Goal: Transaction & Acquisition: Purchase product/service

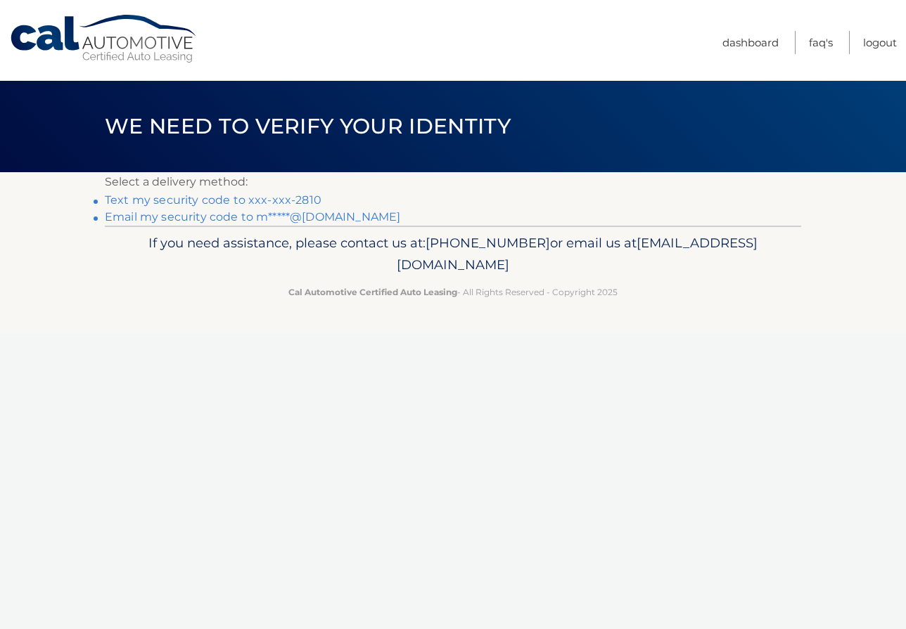
click at [283, 216] on link "Email my security code to m*****@[DOMAIN_NAME]" at bounding box center [252, 216] width 295 height 13
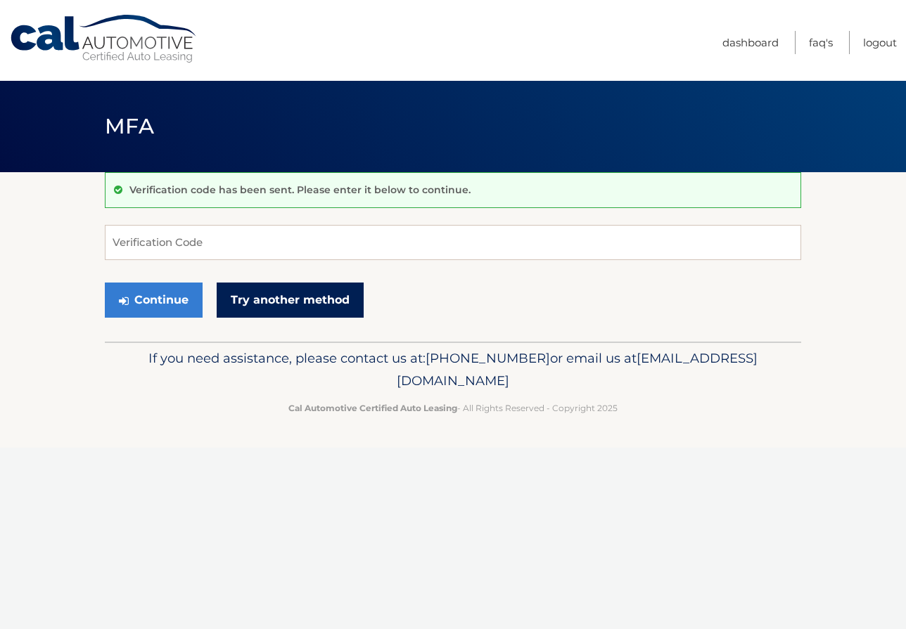
click at [282, 298] on link "Try another method" at bounding box center [290, 300] width 147 height 35
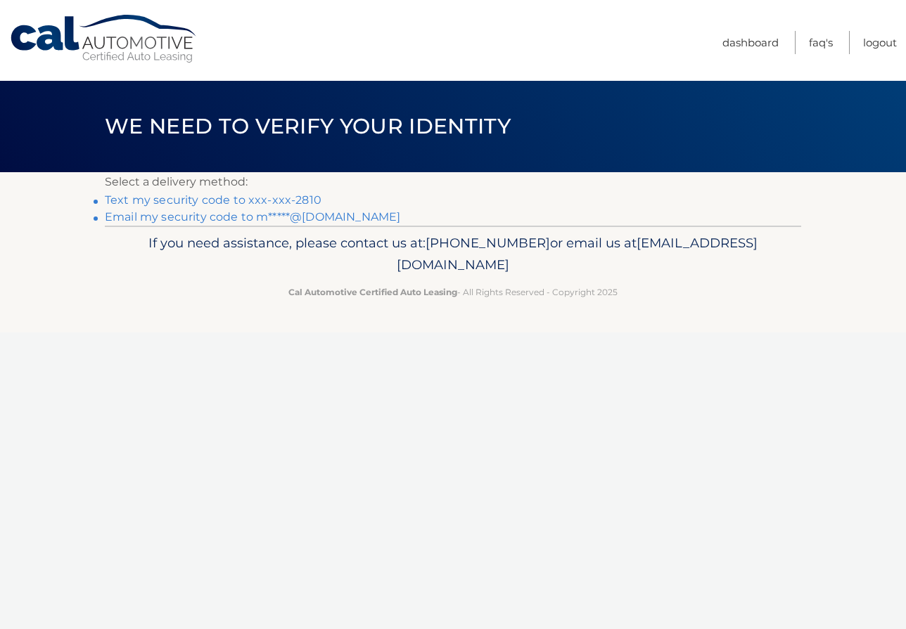
click at [282, 298] on p "Cal Automotive Certified Auto Leasing - All Rights Reserved - Copyright 2025" at bounding box center [453, 292] width 678 height 15
click at [223, 217] on link "Email my security code to m*****@[DOMAIN_NAME]" at bounding box center [252, 216] width 295 height 13
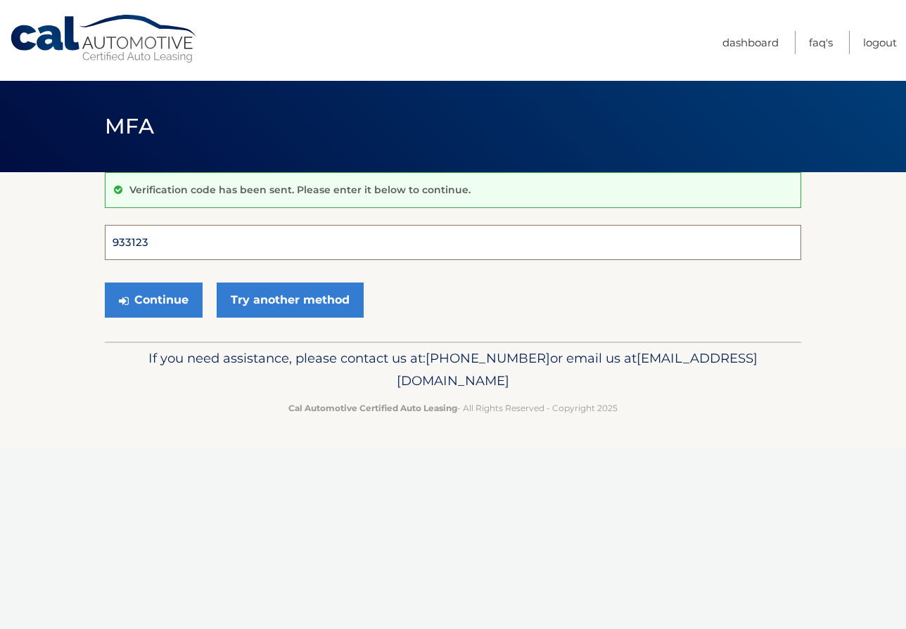
type input "933123"
click at [153, 300] on button "Continue" at bounding box center [154, 300] width 98 height 35
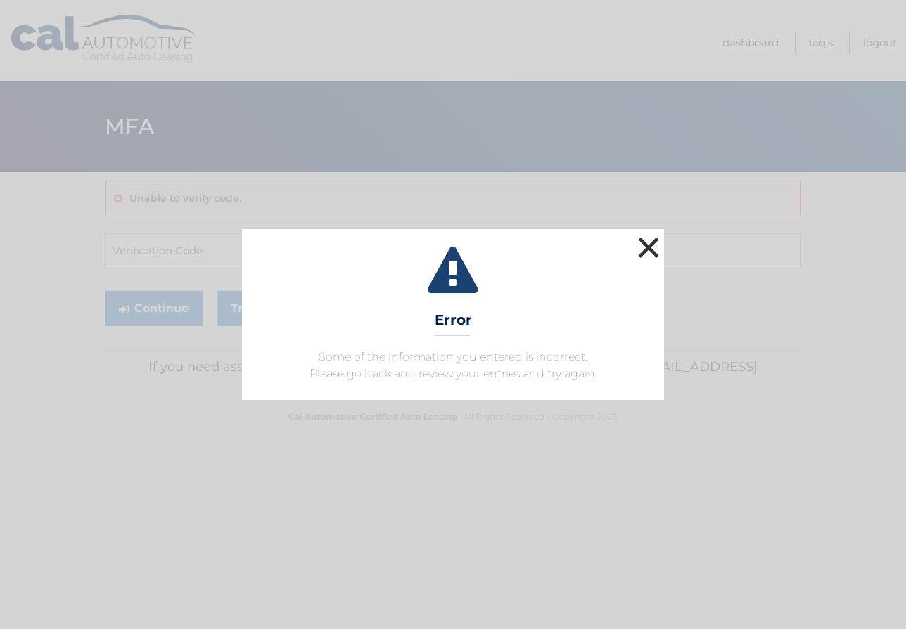
click at [644, 247] on button "×" at bounding box center [648, 247] width 28 height 28
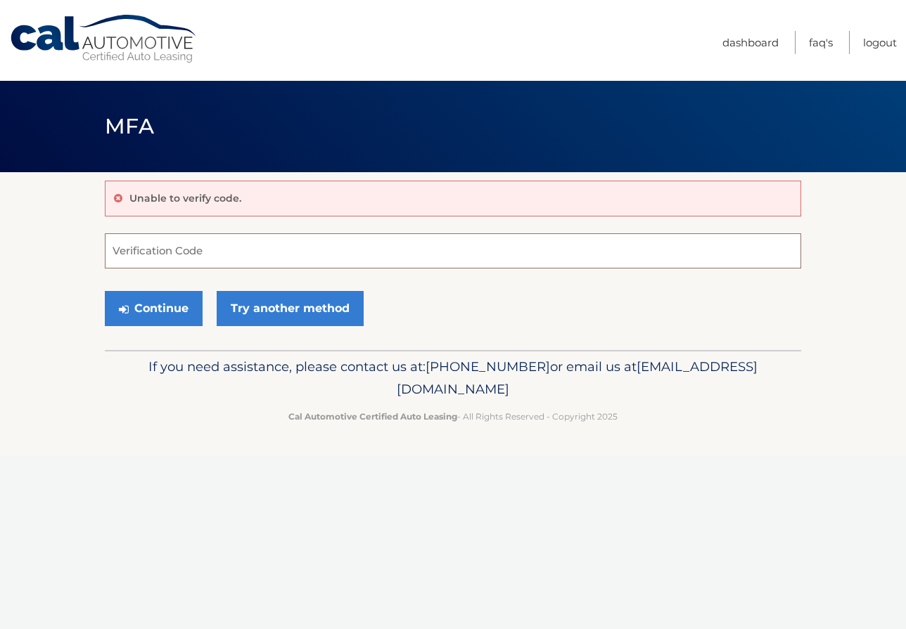
click at [206, 251] on input "Verification Code" at bounding box center [453, 250] width 696 height 35
type input "965916"
click at [174, 312] on button "Continue" at bounding box center [154, 308] width 98 height 35
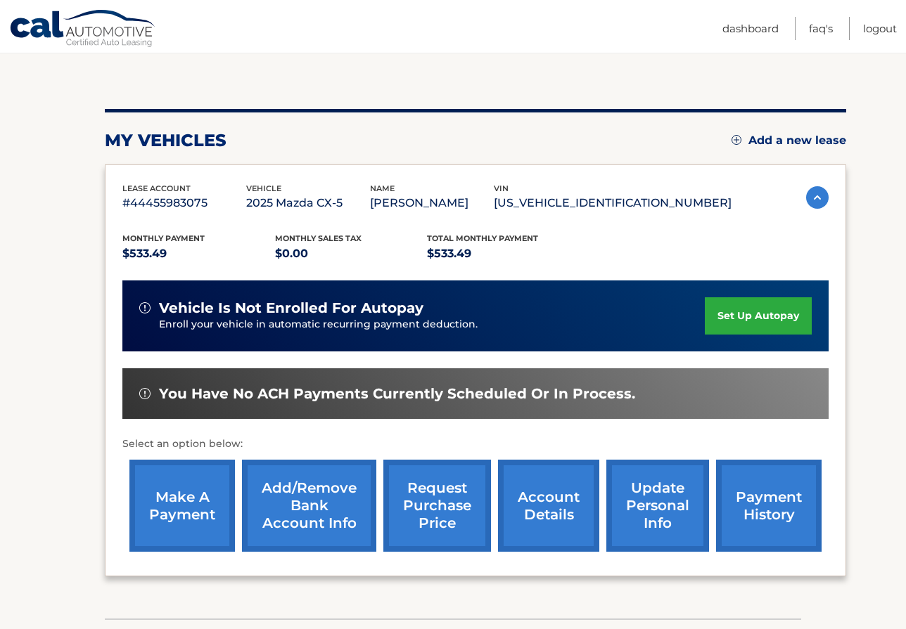
scroll to position [128, 0]
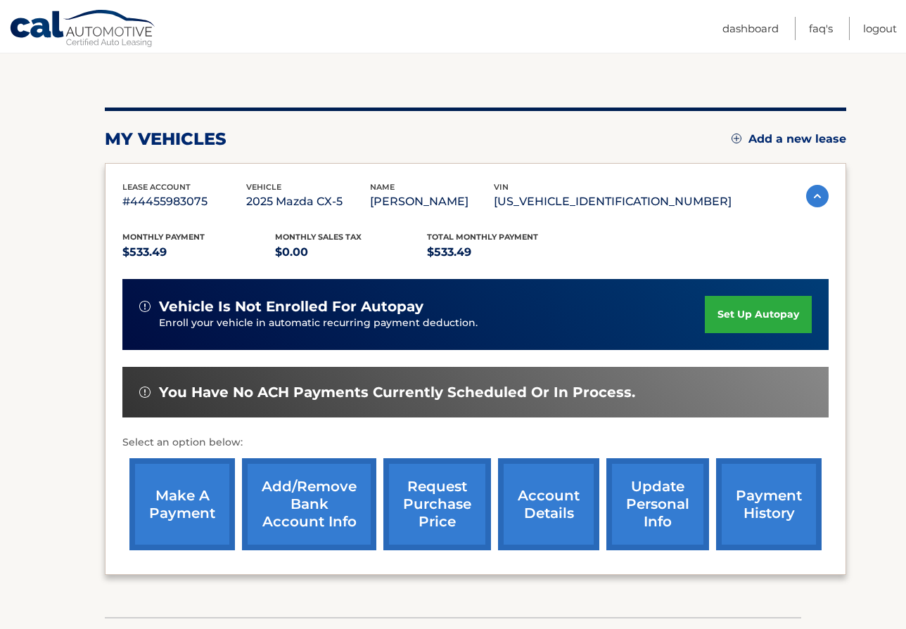
click at [199, 494] on link "make a payment" at bounding box center [181, 505] width 105 height 92
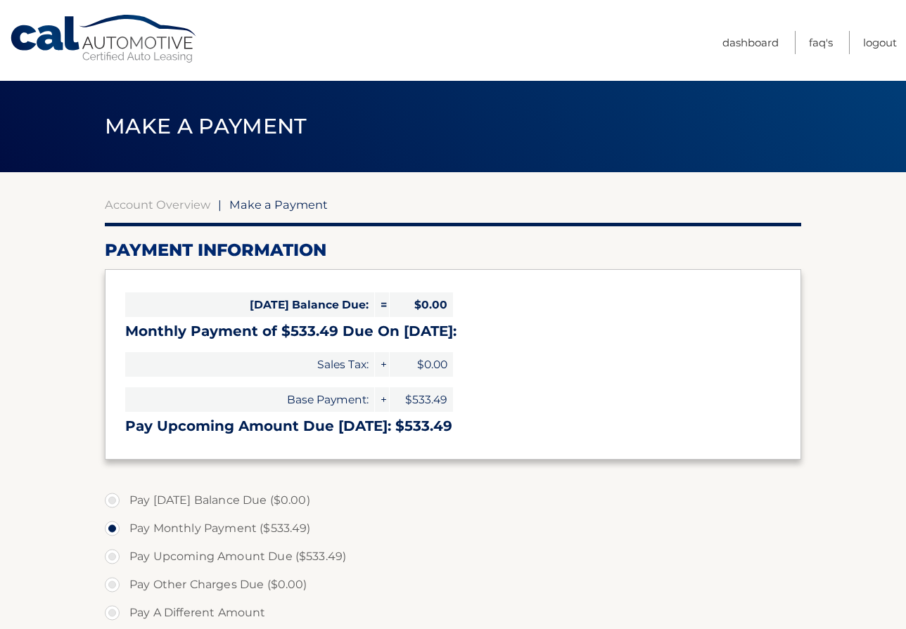
select select "MDNlM2Y4N2MtMDNhMy00NGYyLWJiOWItMTgxMjhjZjYwYjM0"
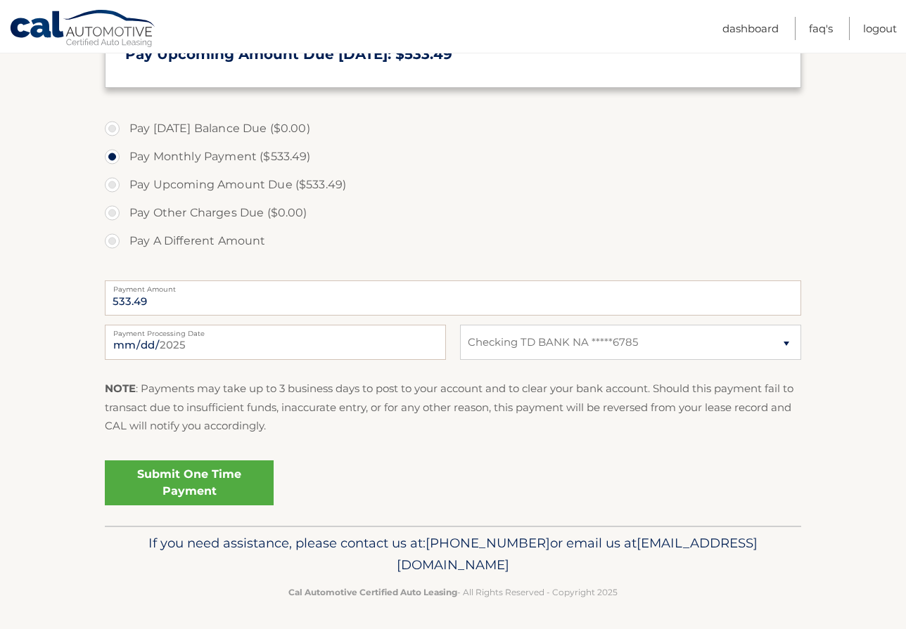
scroll to position [144, 0]
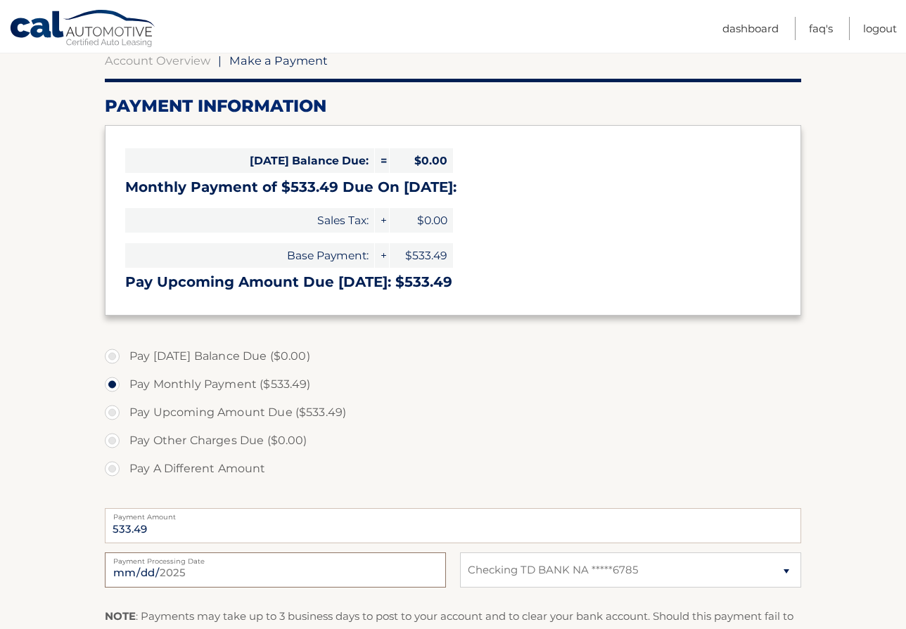
click at [270, 565] on input "2025-09-09" at bounding box center [275, 570] width 341 height 35
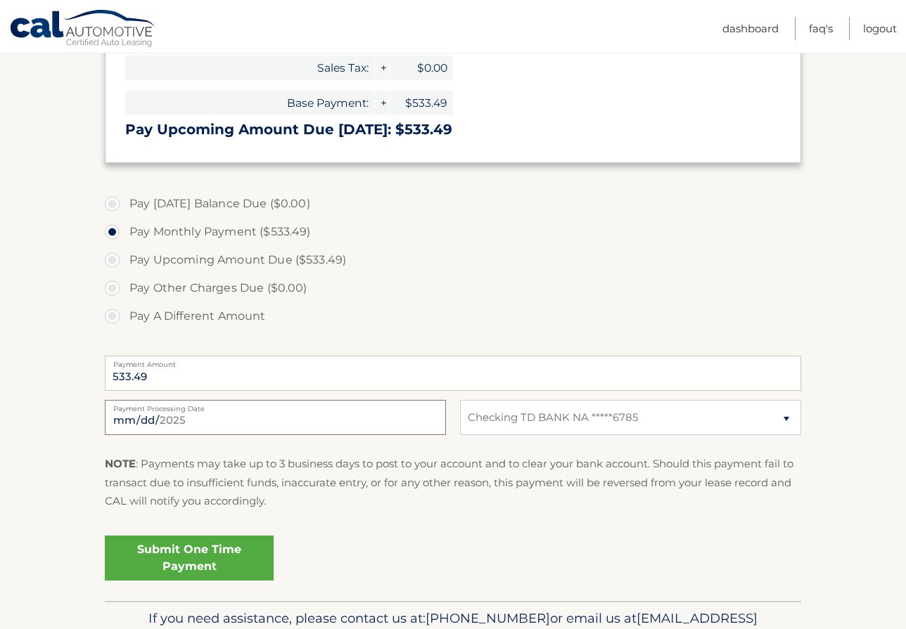
scroll to position [299, 0]
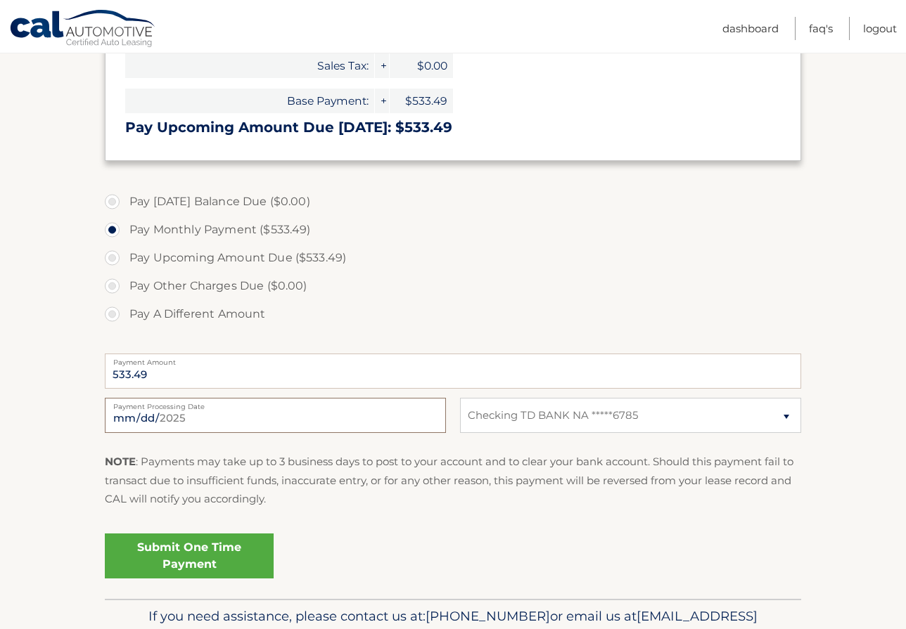
click at [232, 418] on input "2025-09-09" at bounding box center [275, 415] width 341 height 35
type input "2025-09-30"
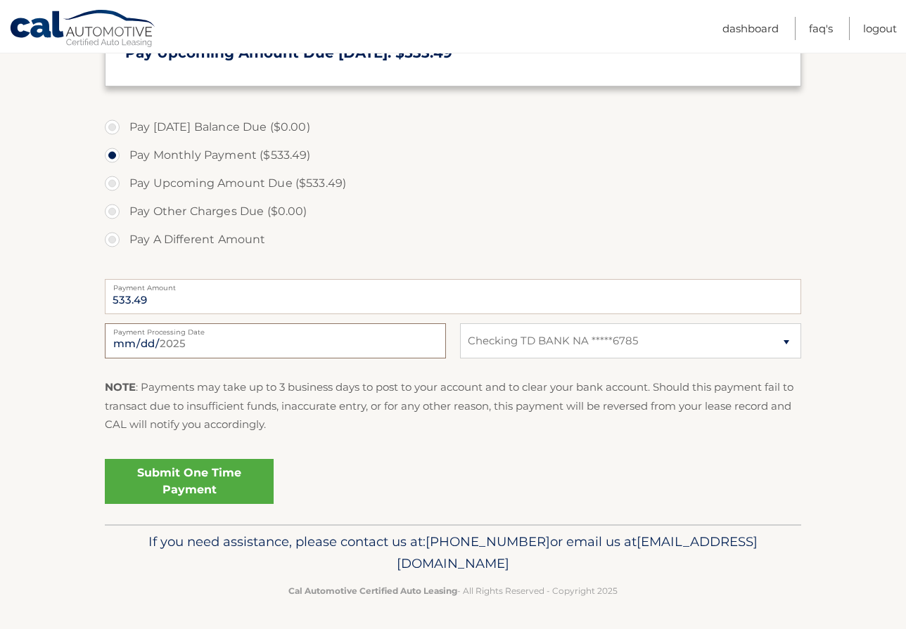
scroll to position [372, 0]
click at [203, 487] on link "Submit One Time Payment" at bounding box center [189, 483] width 169 height 45
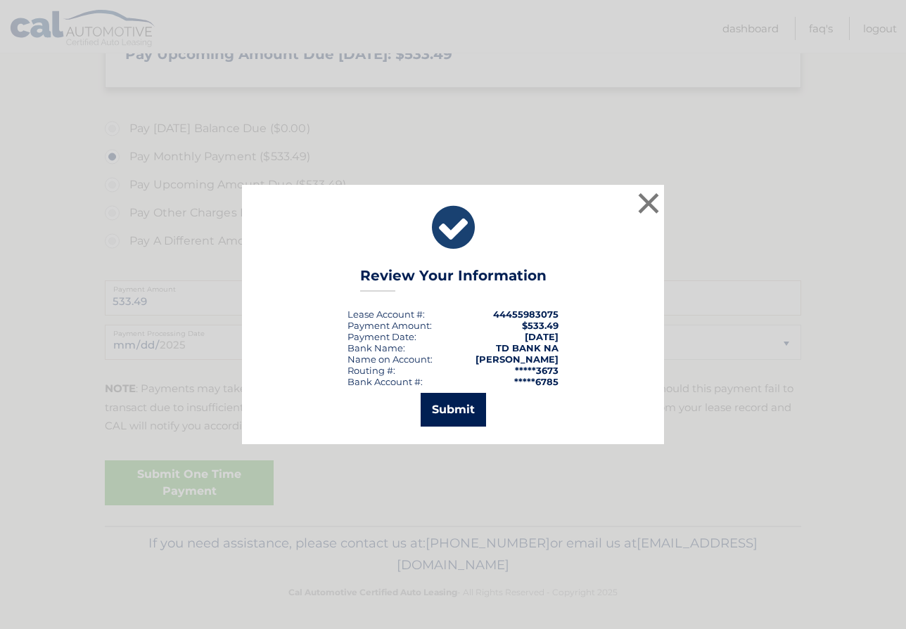
click at [454, 407] on button "Submit" at bounding box center [453, 410] width 65 height 34
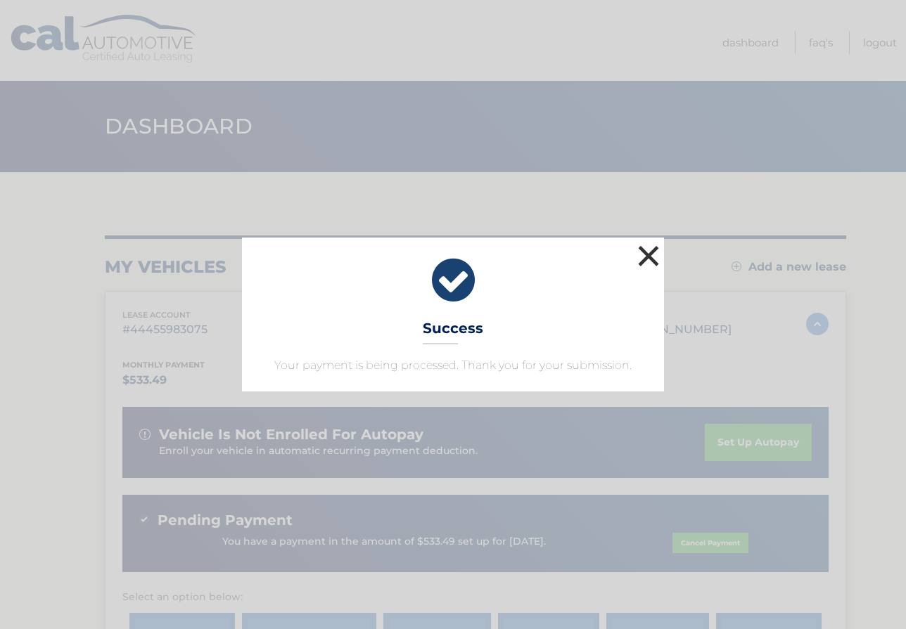
click at [649, 253] on button "×" at bounding box center [648, 256] width 28 height 28
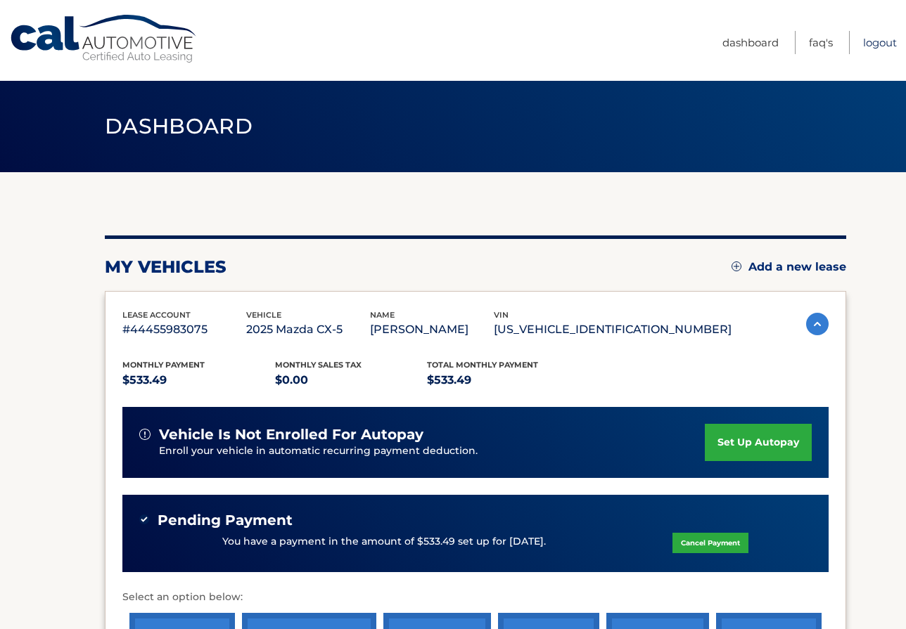
click at [886, 44] on link "Logout" at bounding box center [880, 42] width 34 height 23
